Goal: Navigation & Orientation: Go to known website

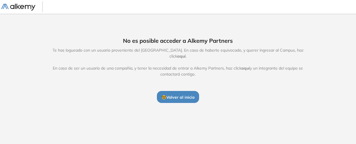
click at [181, 97] on span "🤓 Volver al inicio" at bounding box center [177, 97] width 33 height 5
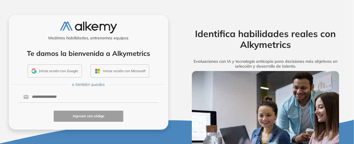
click at [129, 89] on div "Medimos habilidades, entrenamos equipos Te damos la bienvenida a Alkymetrics In…" at bounding box center [89, 72] width 160 height 115
